Goal: Task Accomplishment & Management: Use online tool/utility

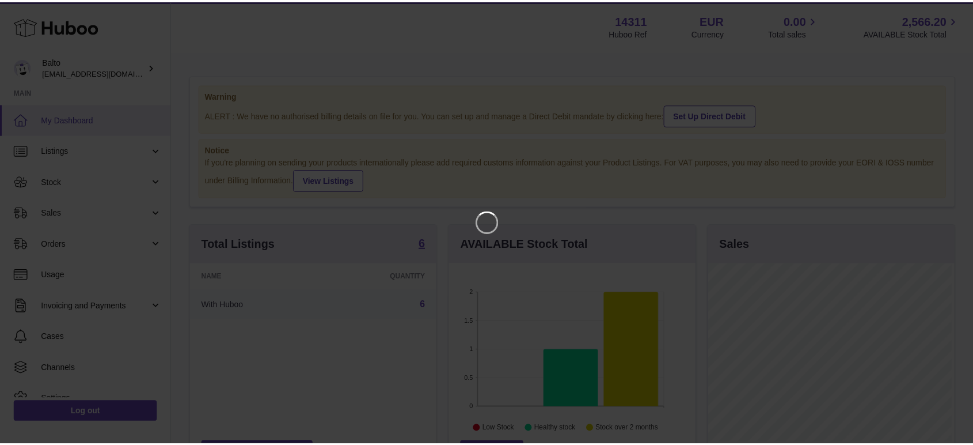
scroll to position [180, 249]
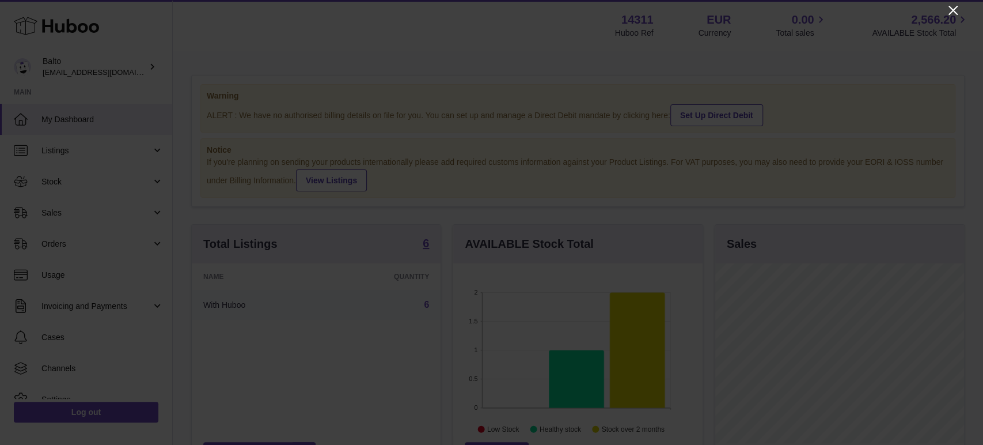
click at [953, 9] on icon "Close" at bounding box center [952, 10] width 9 height 9
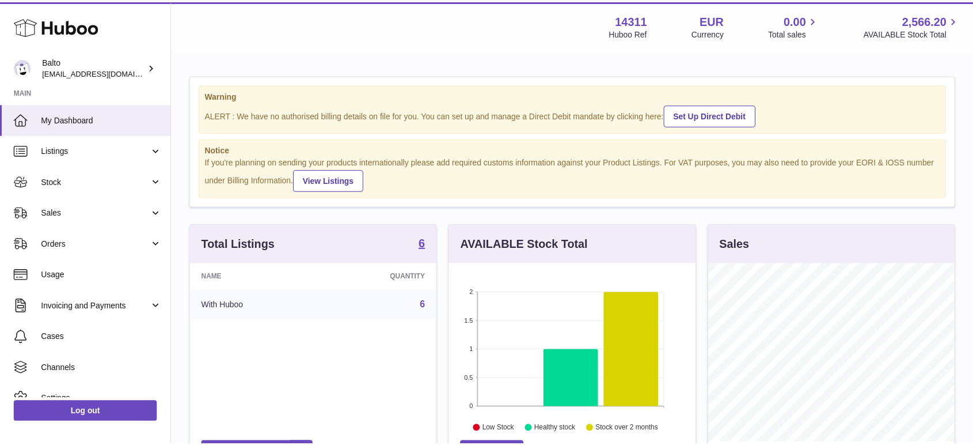
scroll to position [575603, 575537]
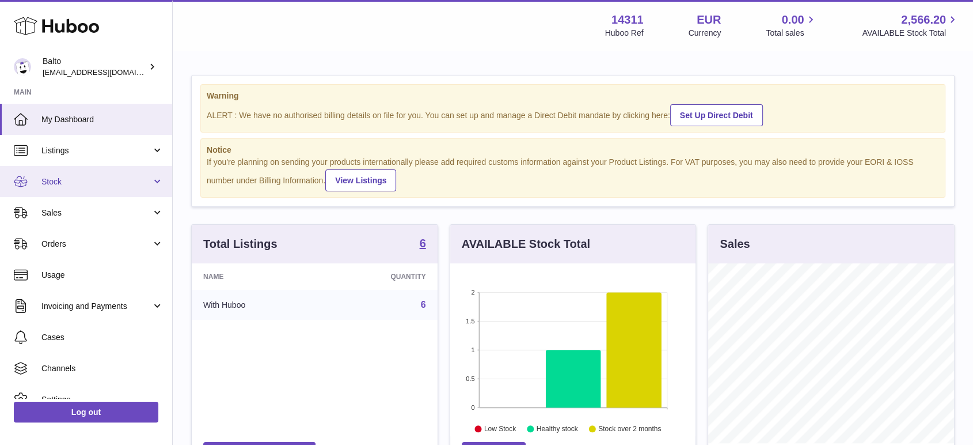
click at [88, 181] on span "Stock" at bounding box center [96, 181] width 110 height 11
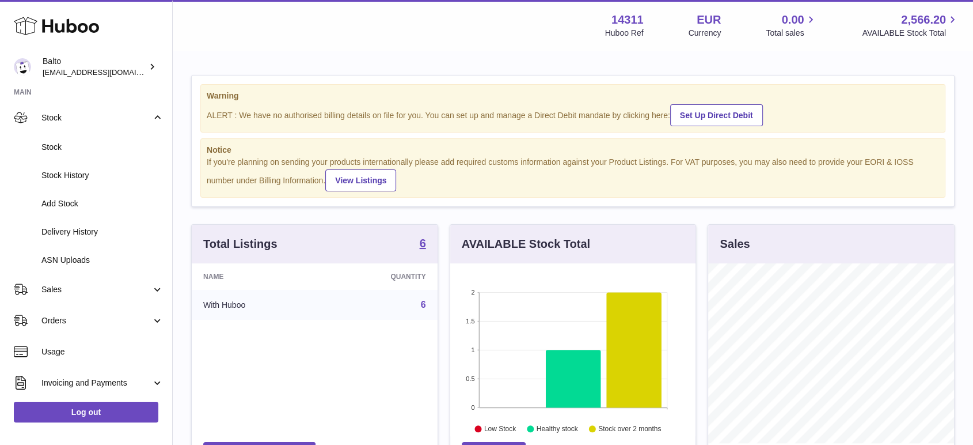
scroll to position [128, 0]
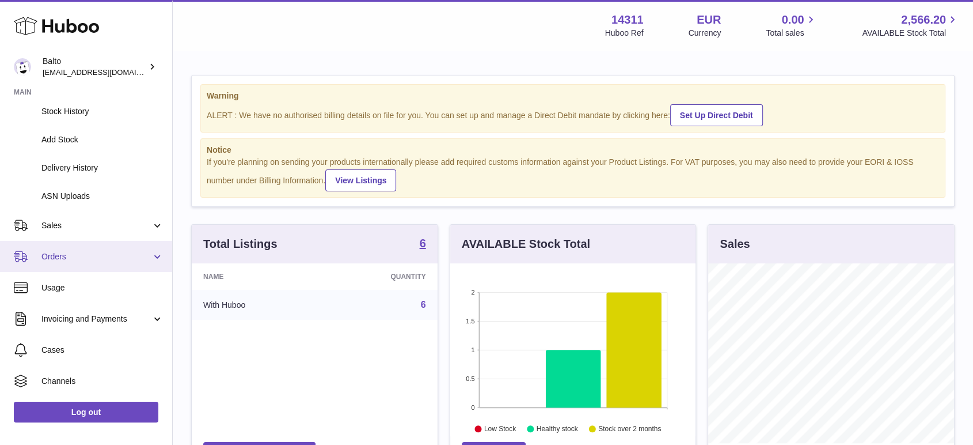
click at [73, 259] on span "Orders" at bounding box center [96, 256] width 110 height 11
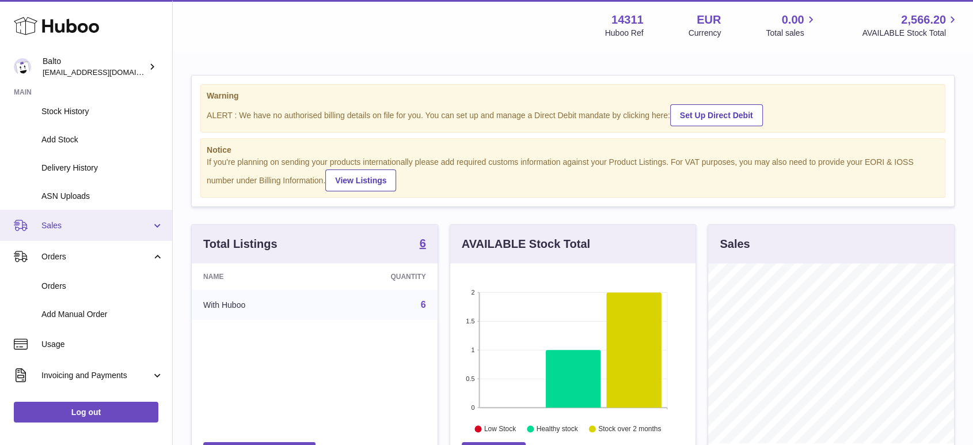
click at [77, 226] on span "Sales" at bounding box center [96, 225] width 110 height 11
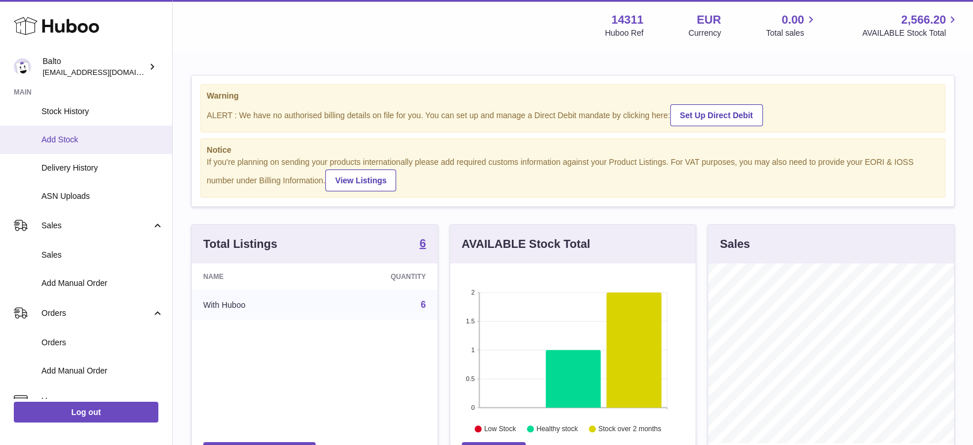
scroll to position [0, 0]
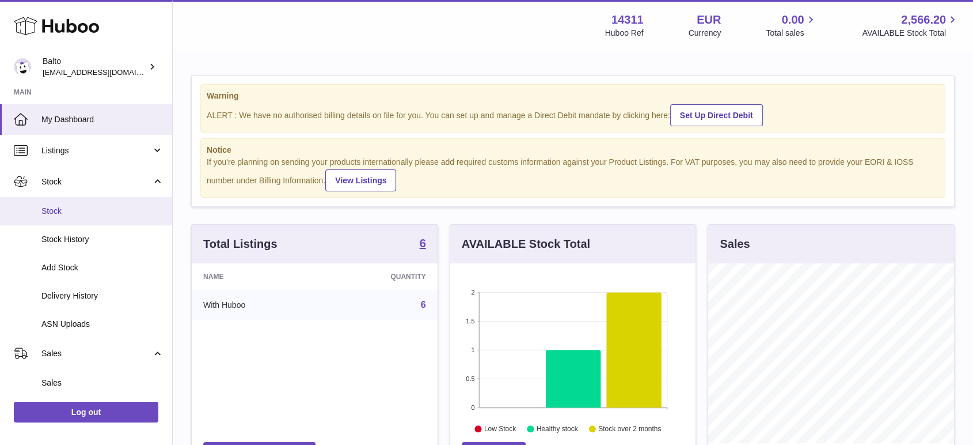
click at [74, 210] on span "Stock" at bounding box center [102, 211] width 122 height 11
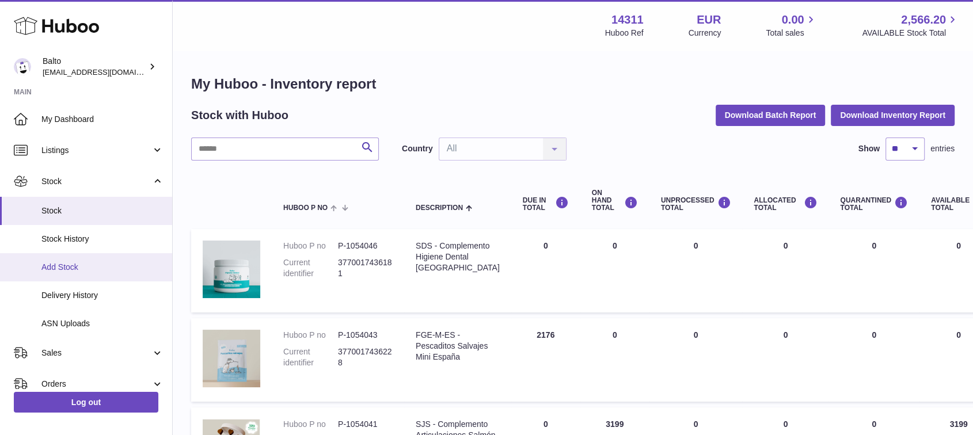
click at [103, 262] on span "Add Stock" at bounding box center [102, 267] width 122 height 11
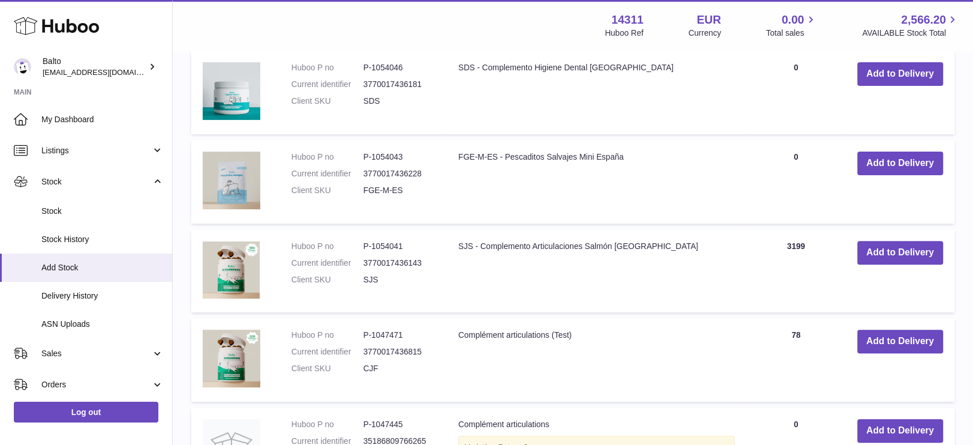
scroll to position [127, 0]
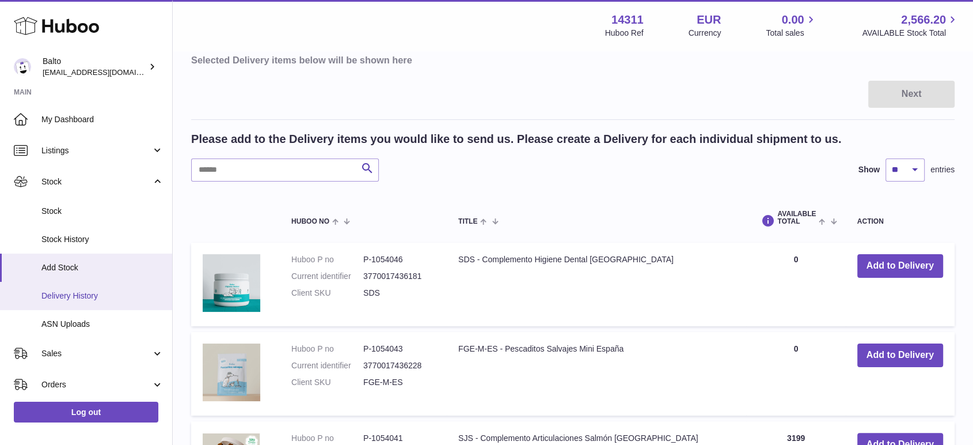
click at [50, 302] on link "Delivery History" at bounding box center [86, 296] width 172 height 28
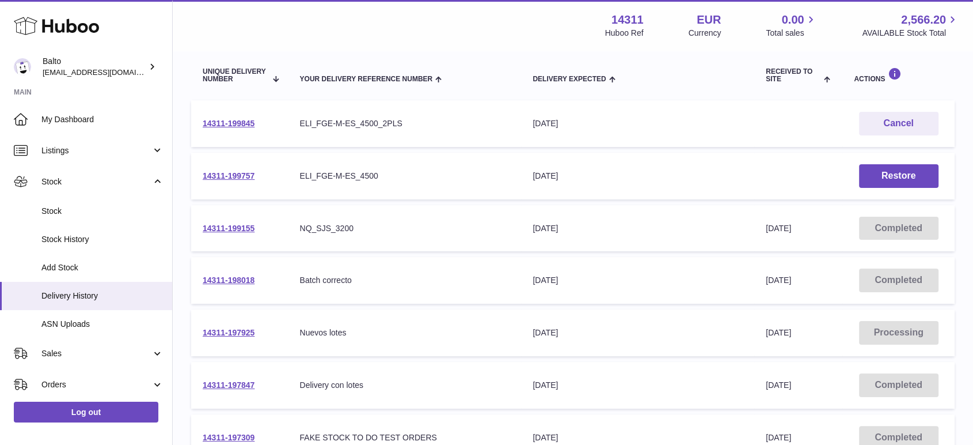
scroll to position [64, 0]
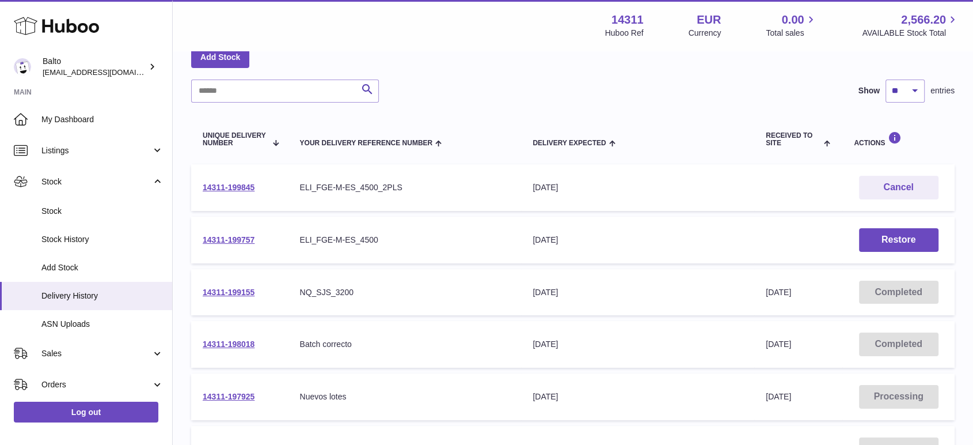
click at [393, 238] on div "ELI_FGE-M-ES_4500" at bounding box center [404, 239] width 210 height 11
drag, startPoint x: 253, startPoint y: 240, endPoint x: 204, endPoint y: 243, distance: 49.0
click at [204, 243] on td "14311-199757" at bounding box center [239, 239] width 97 height 47
copy link "14311-199757"
drag, startPoint x: 260, startPoint y: 185, endPoint x: 196, endPoint y: 185, distance: 63.9
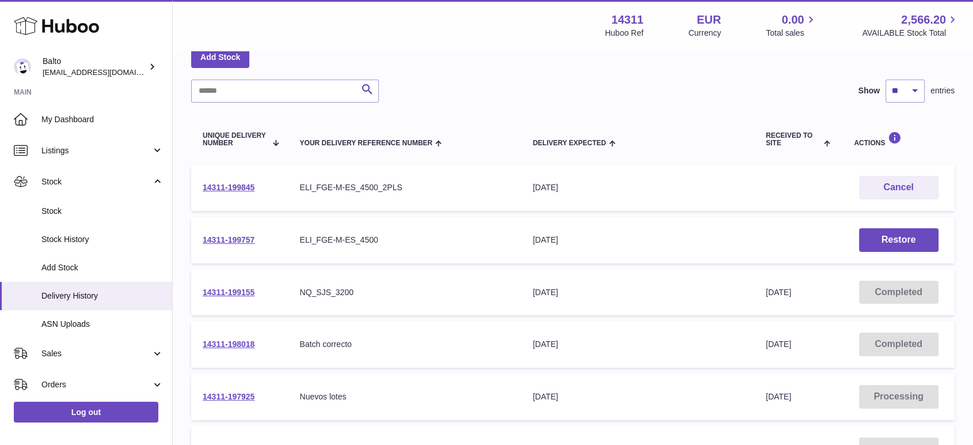
click at [196, 185] on td "14311-199845" at bounding box center [239, 187] width 97 height 47
copy link "14311-199845"
